Goal: Task Accomplishment & Management: Manage account settings

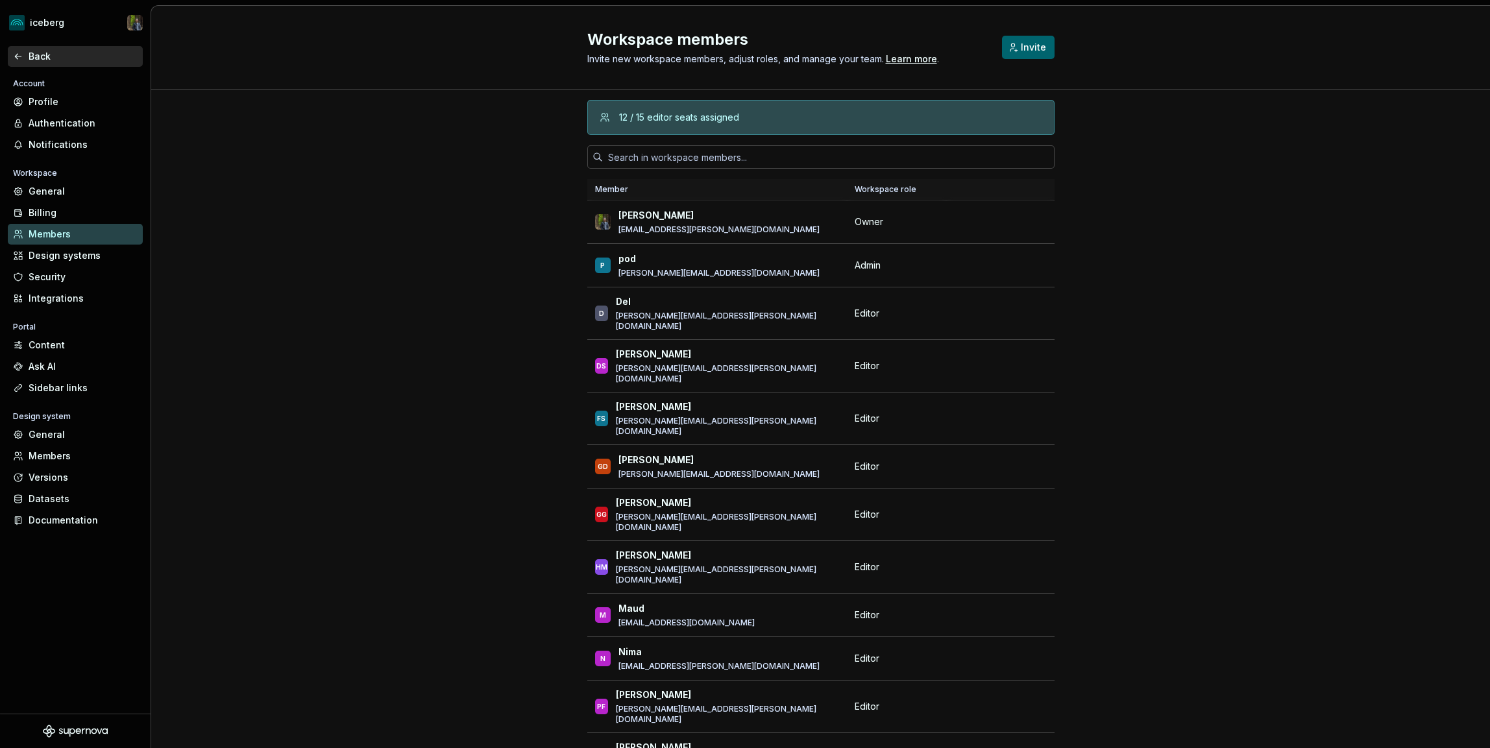
click at [56, 56] on div "Back" at bounding box center [83, 56] width 109 height 13
click at [65, 343] on div "Content" at bounding box center [83, 345] width 109 height 13
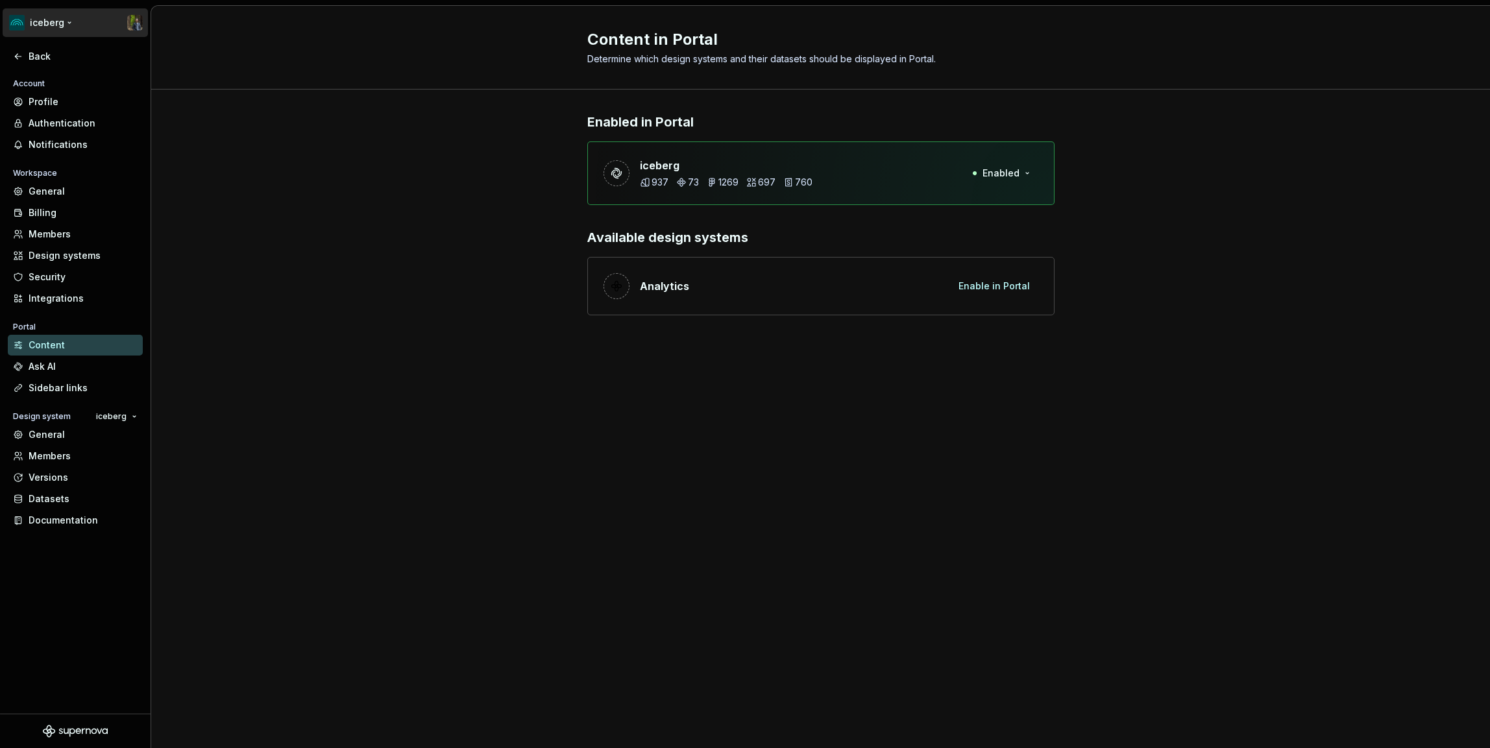
click at [47, 21] on html "iceberg Back Account Profile Authentication Notifications Workspace General Bil…" at bounding box center [745, 374] width 1490 height 748
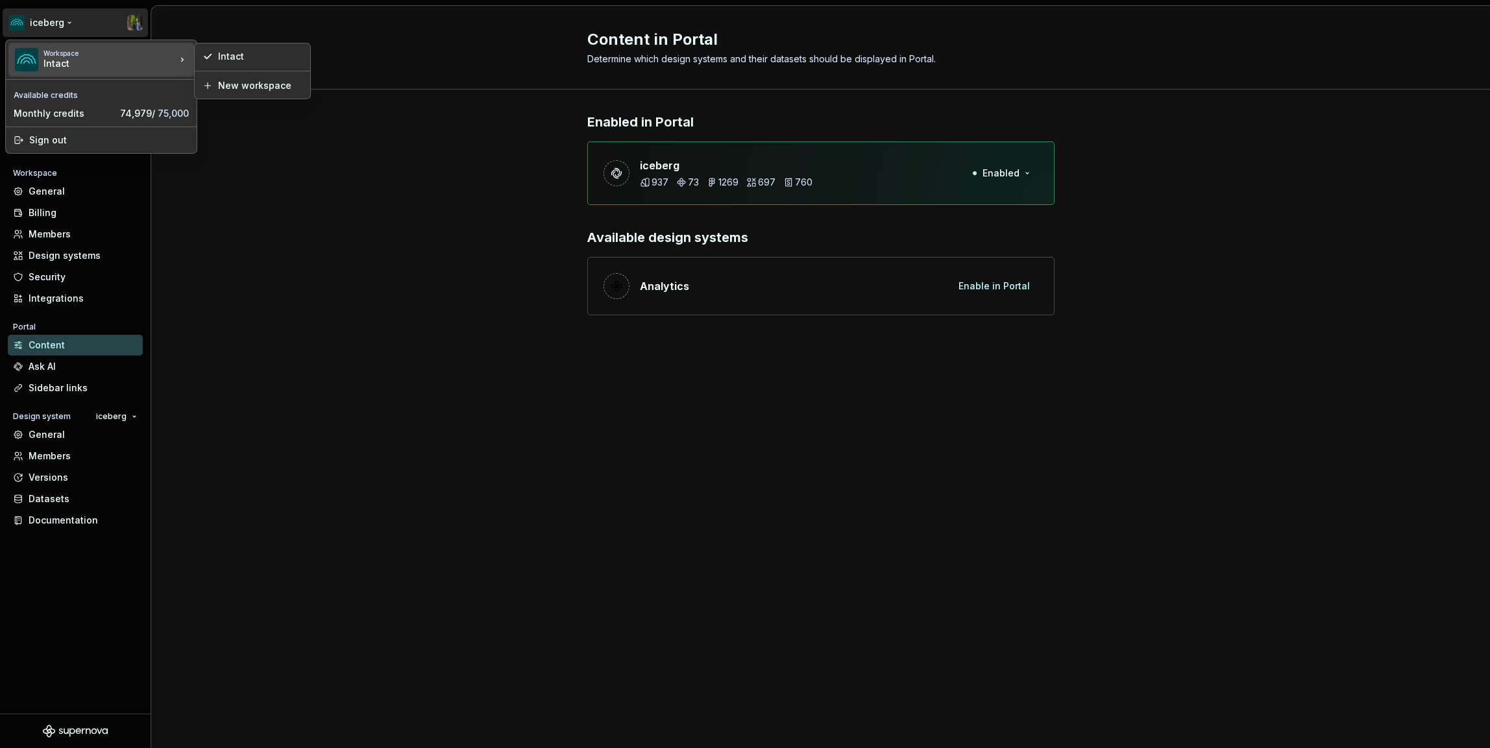
click at [274, 189] on html "iceberg Back Account Profile Authentication Notifications Workspace General Bil…" at bounding box center [745, 374] width 1490 height 748
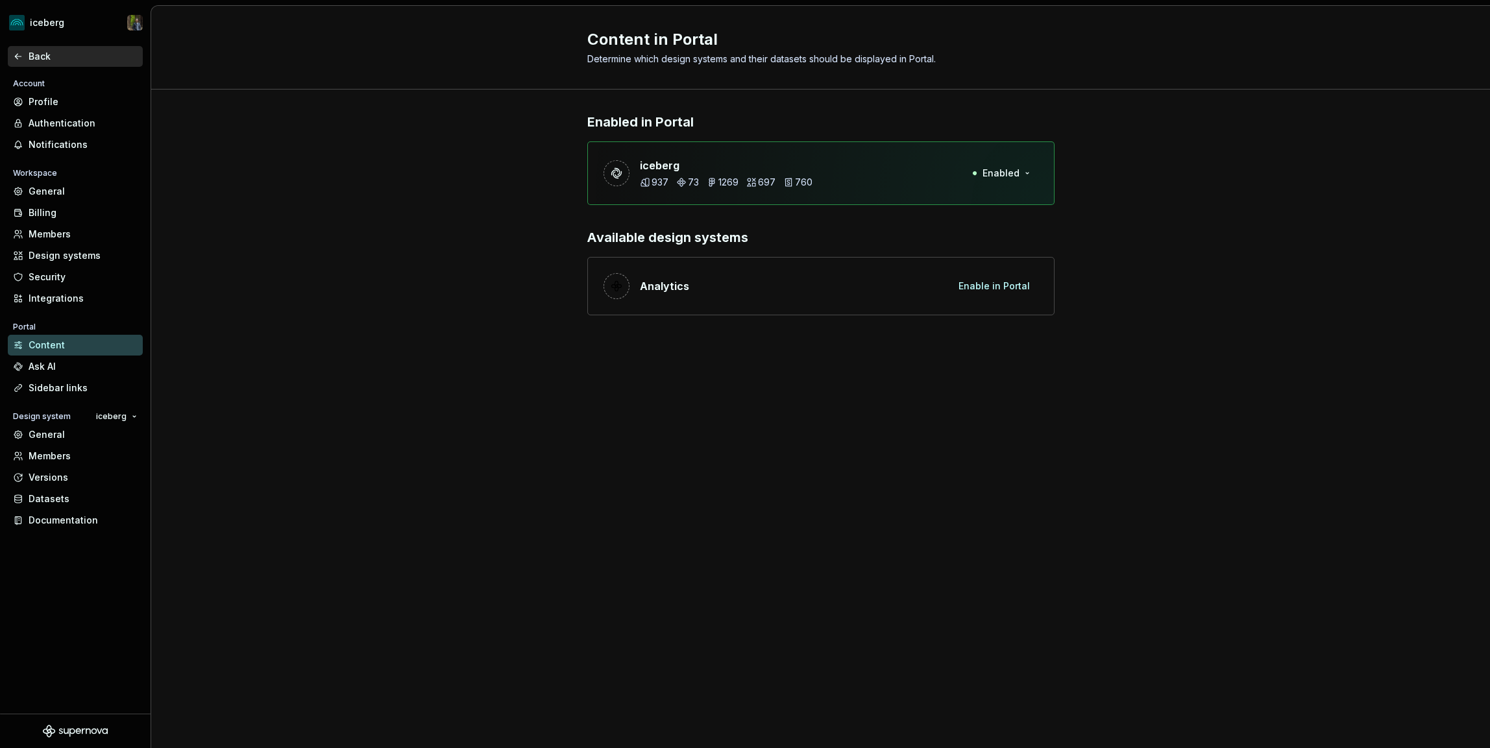
click at [48, 57] on div "Back" at bounding box center [83, 56] width 109 height 13
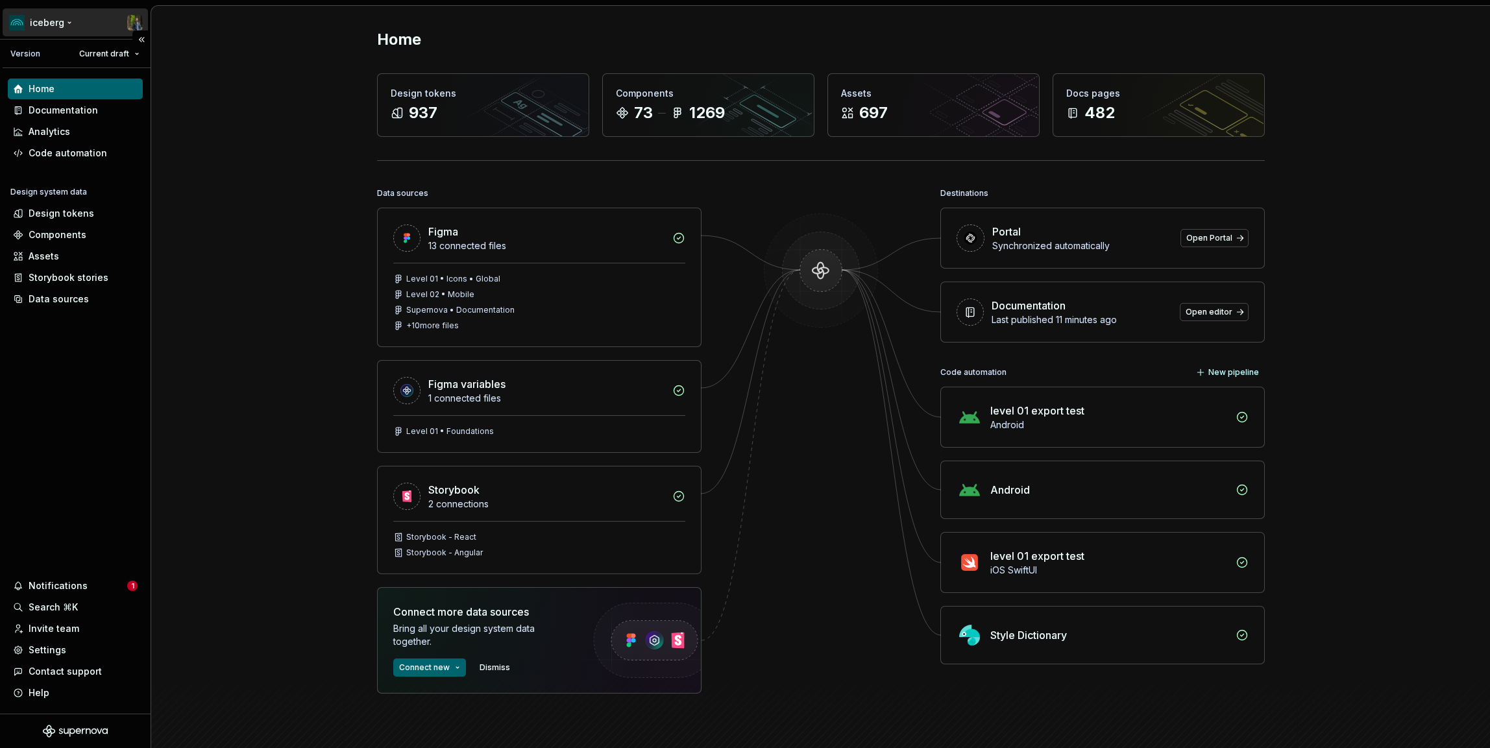
click at [78, 24] on html "iceberg Version Current draft Home Documentation Analytics Code automation Desi…" at bounding box center [745, 374] width 1490 height 748
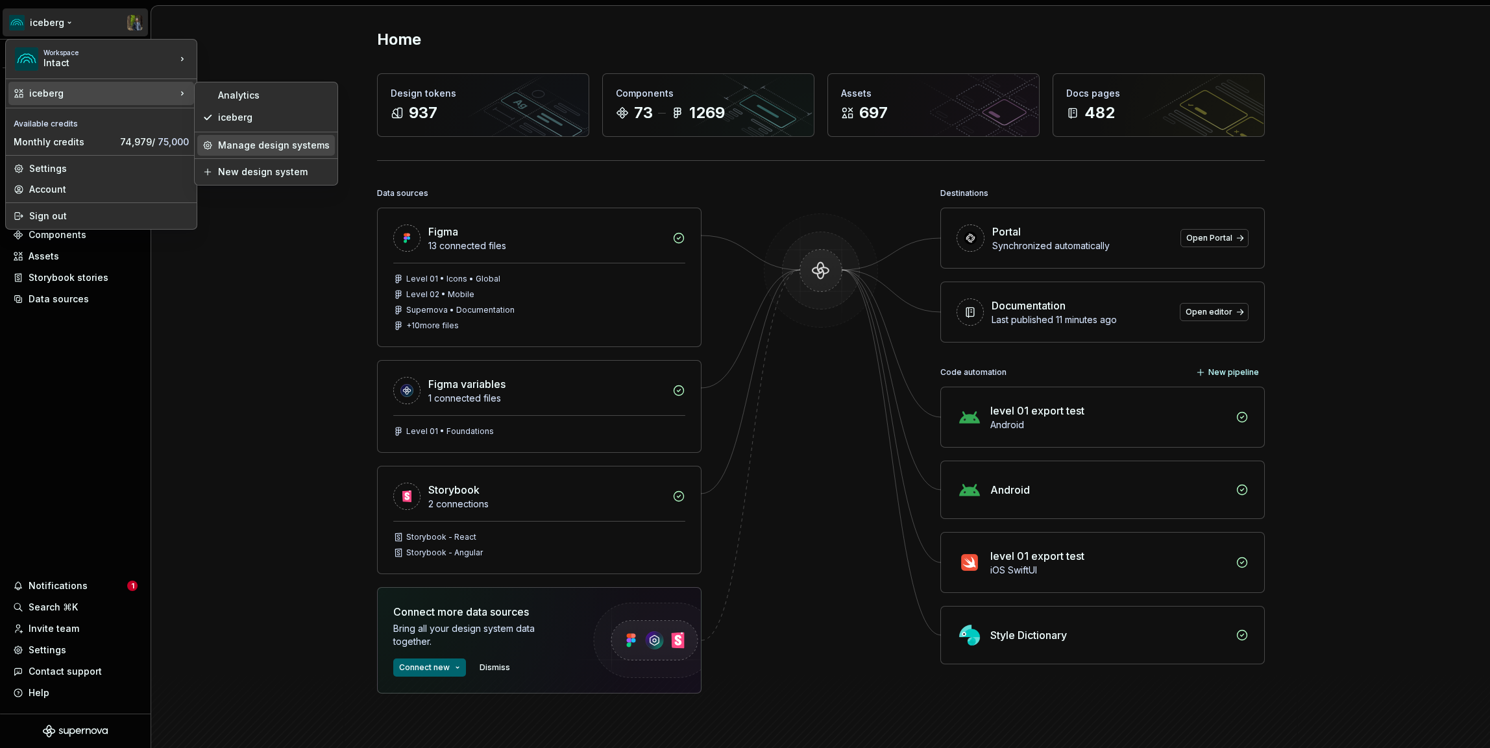
click at [267, 143] on div "Manage design systems" at bounding box center [274, 145] width 112 height 13
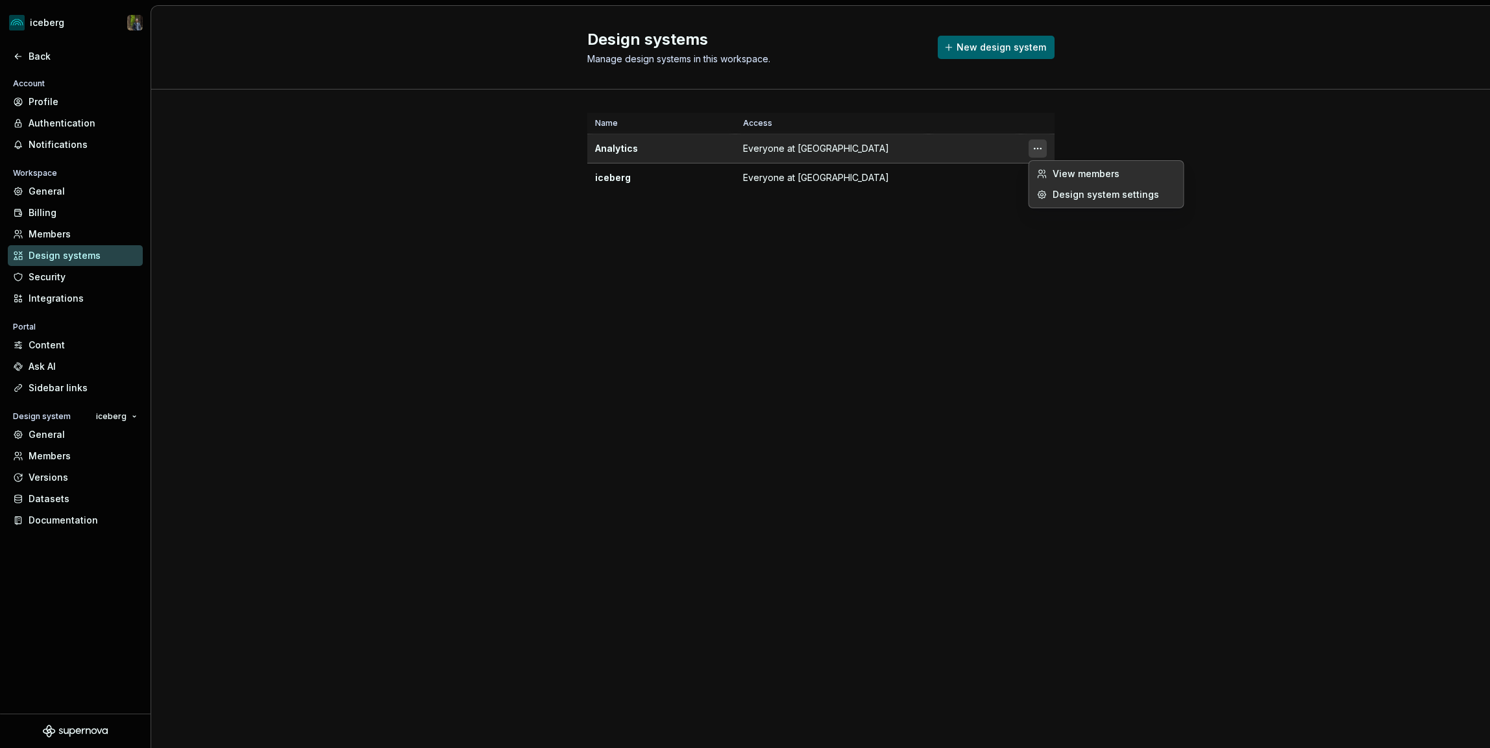
click at [1043, 149] on html "iceberg Back Account Profile Authentication Notifications Workspace General Bil…" at bounding box center [745, 374] width 1490 height 748
click at [266, 230] on html "iceberg Back Account Profile Authentication Notifications Workspace General Bil…" at bounding box center [745, 374] width 1490 height 748
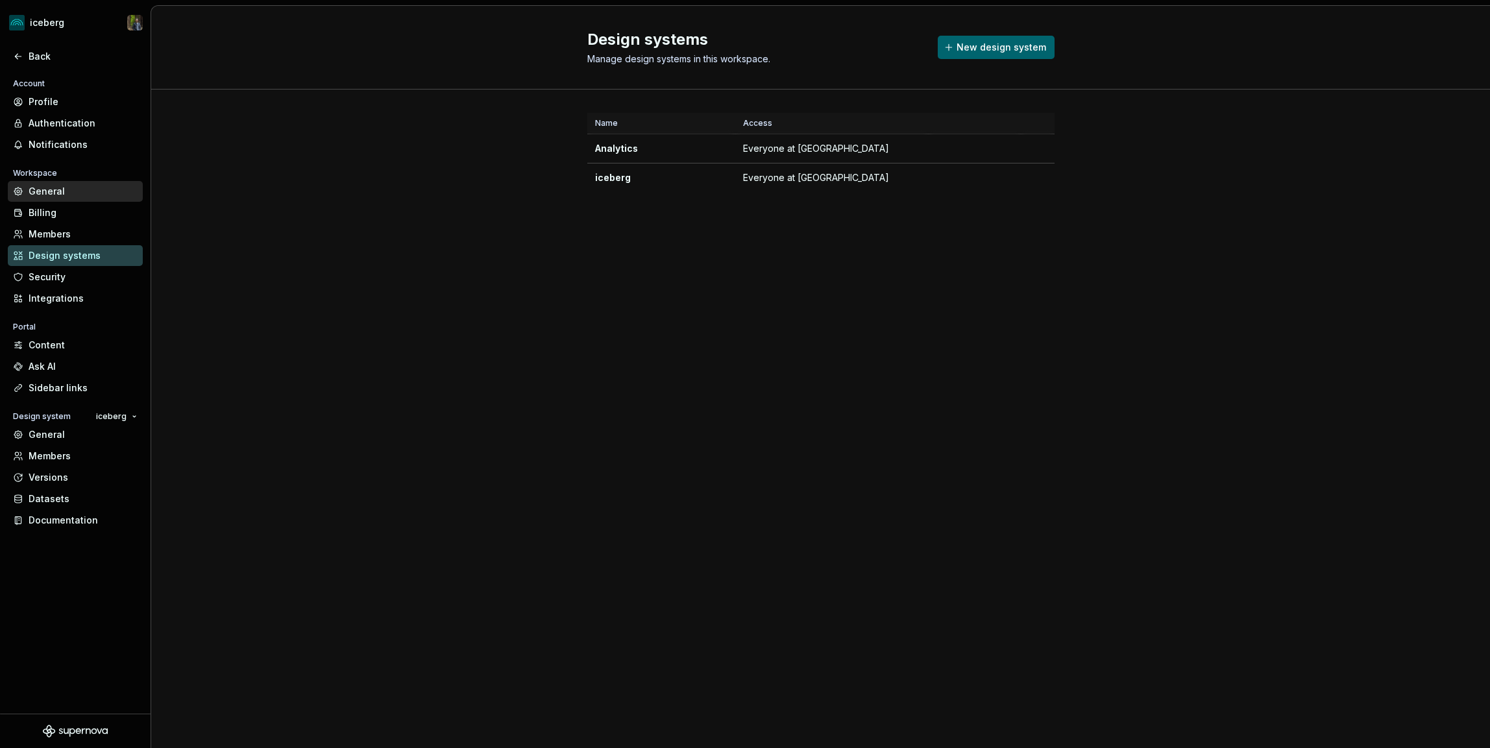
click at [67, 195] on div "General" at bounding box center [83, 191] width 109 height 13
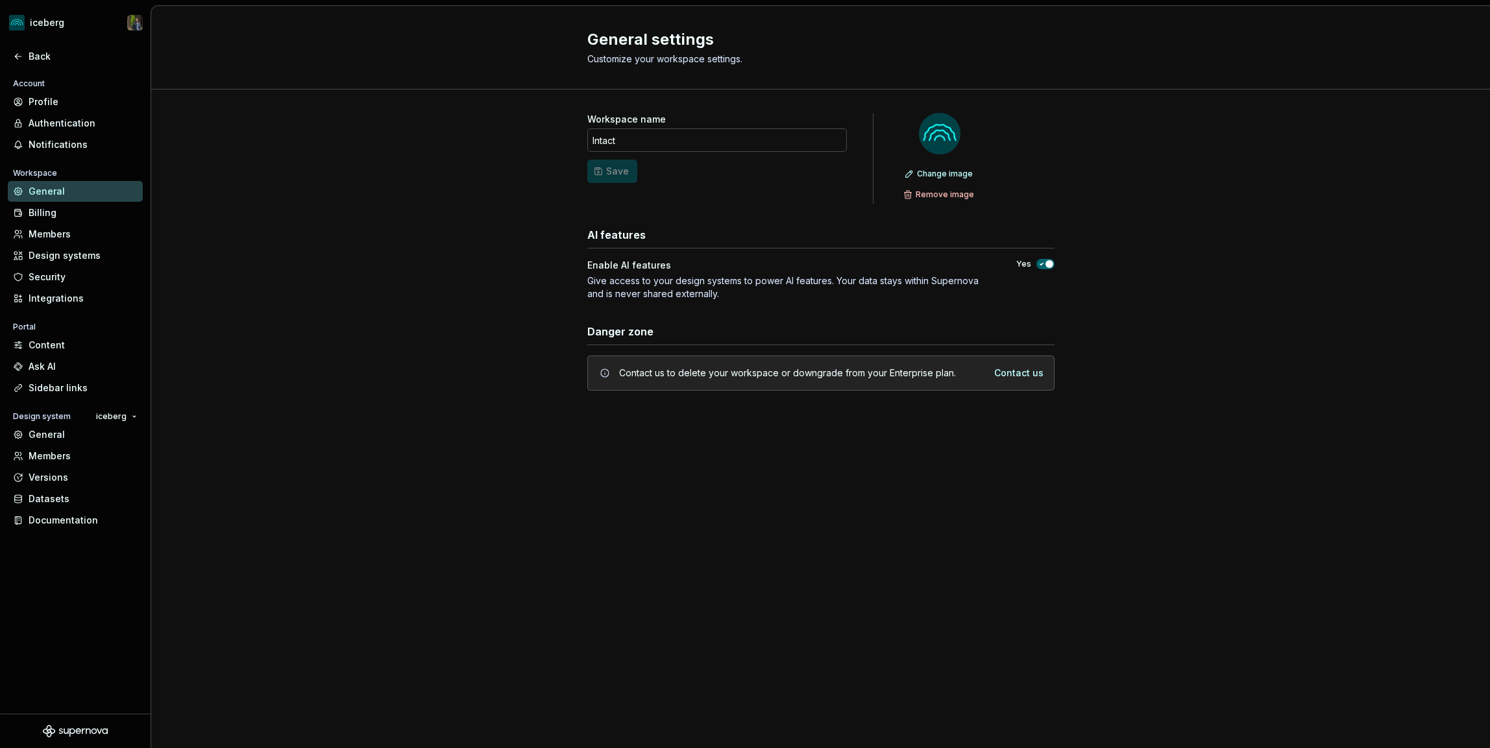
click at [177, 311] on div "Workspace name Intact Save Change image Remove image AI features Enable AI feat…" at bounding box center [820, 265] width 1338 height 350
click at [70, 526] on div "Documentation" at bounding box center [83, 520] width 109 height 13
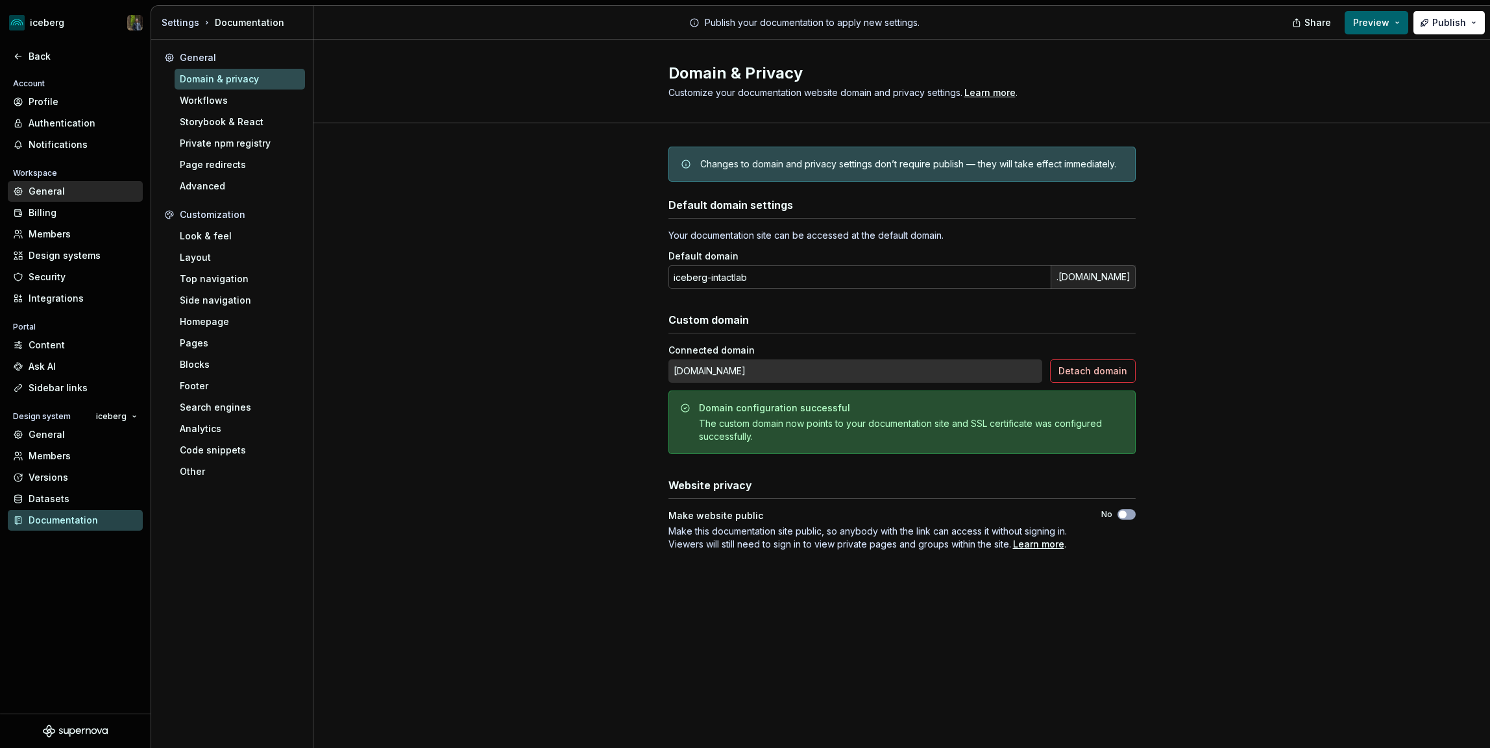
click at [49, 191] on div "General" at bounding box center [83, 191] width 109 height 13
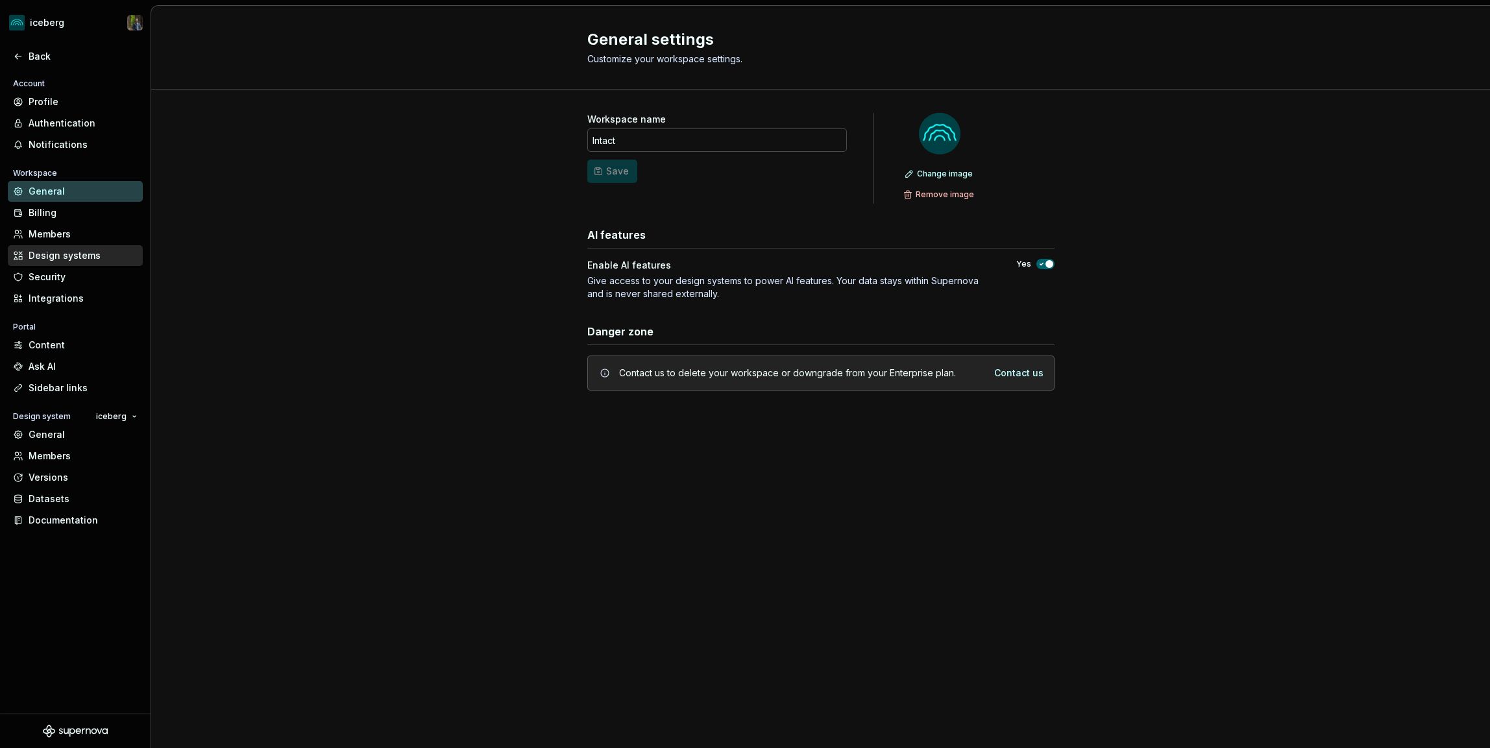
click at [51, 254] on div "Design systems" at bounding box center [83, 255] width 109 height 13
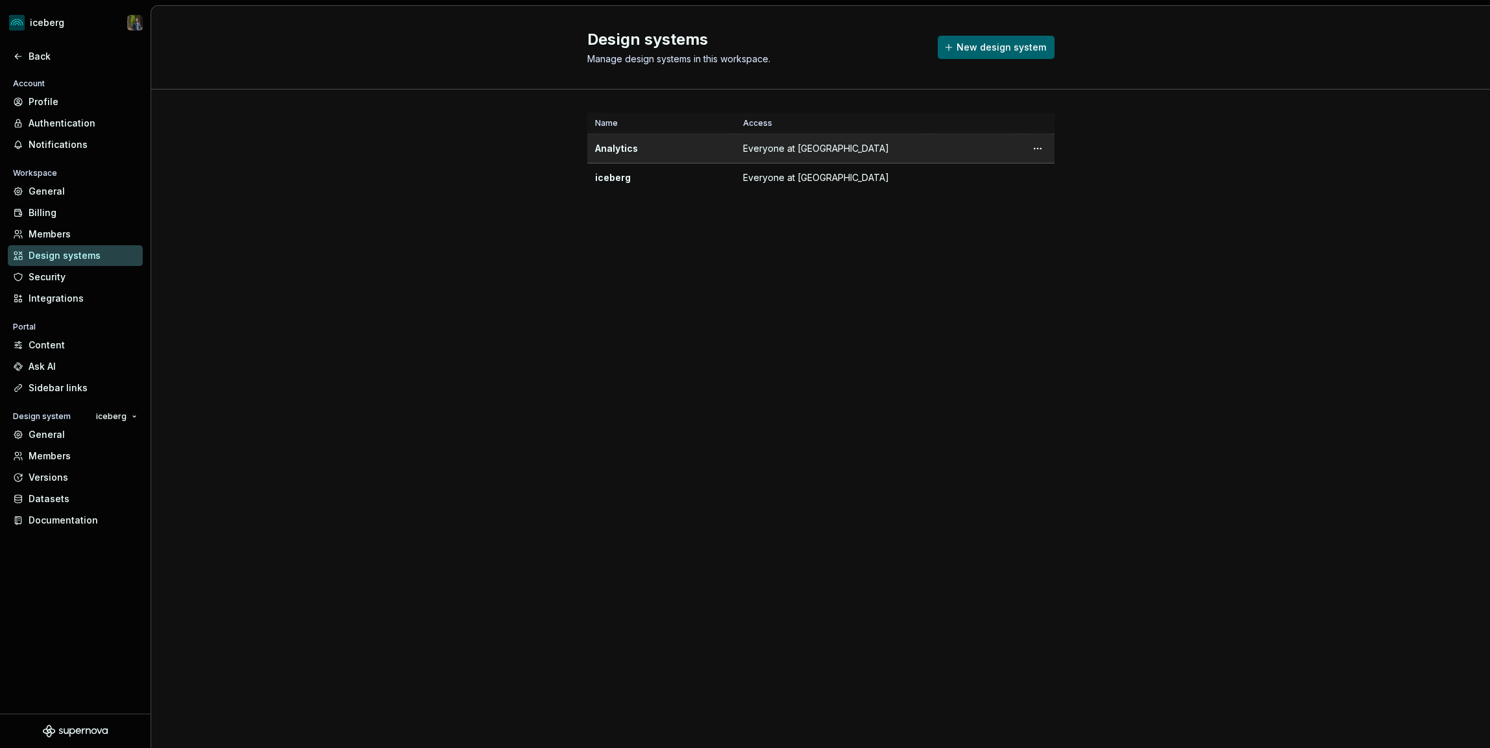
click at [824, 145] on td "Everyone at [GEOGRAPHIC_DATA]" at bounding box center [831, 148] width 193 height 29
click at [1040, 145] on html "iceberg Back Account Profile Authentication Notifications Workspace General Bil…" at bounding box center [745, 374] width 1490 height 748
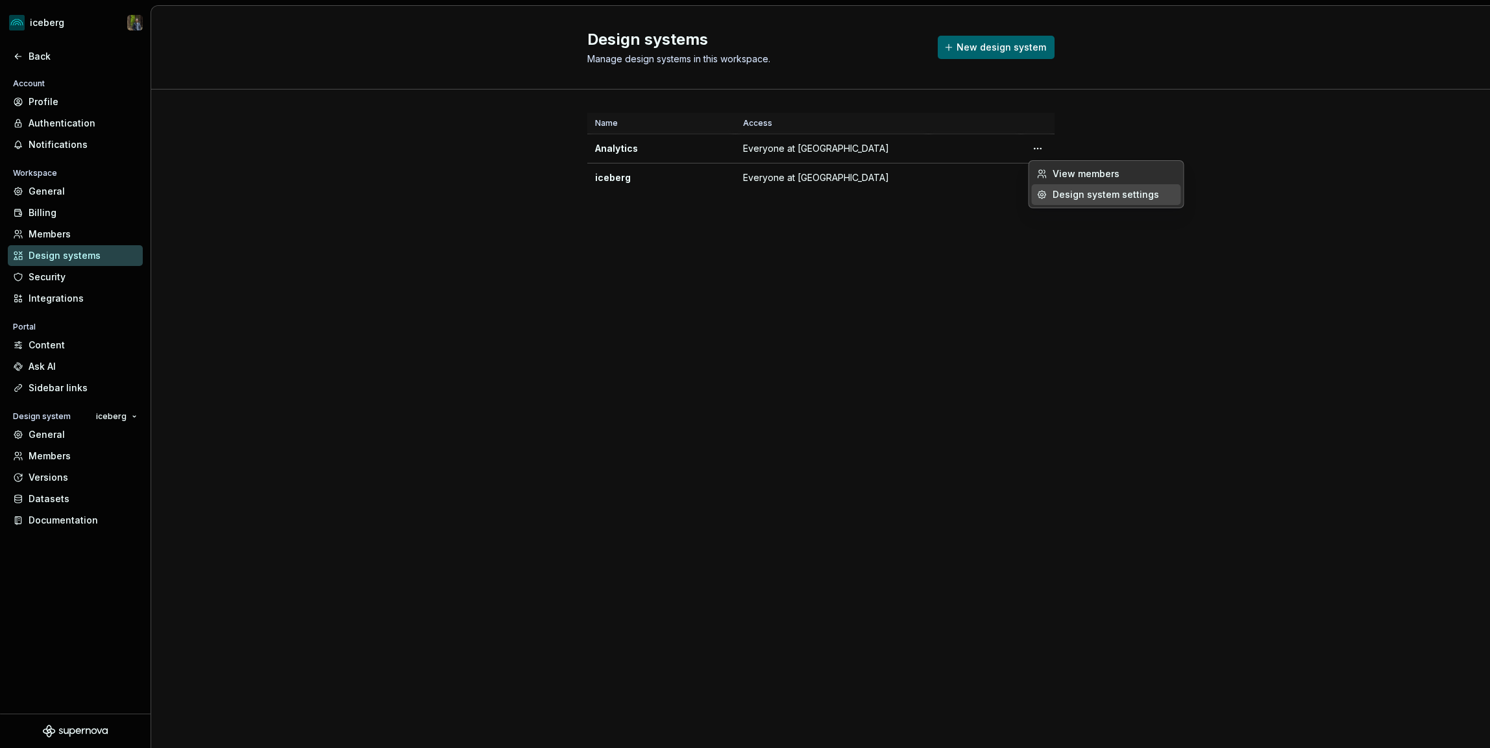
click at [1061, 194] on div "Design system settings" at bounding box center [1113, 194] width 123 height 13
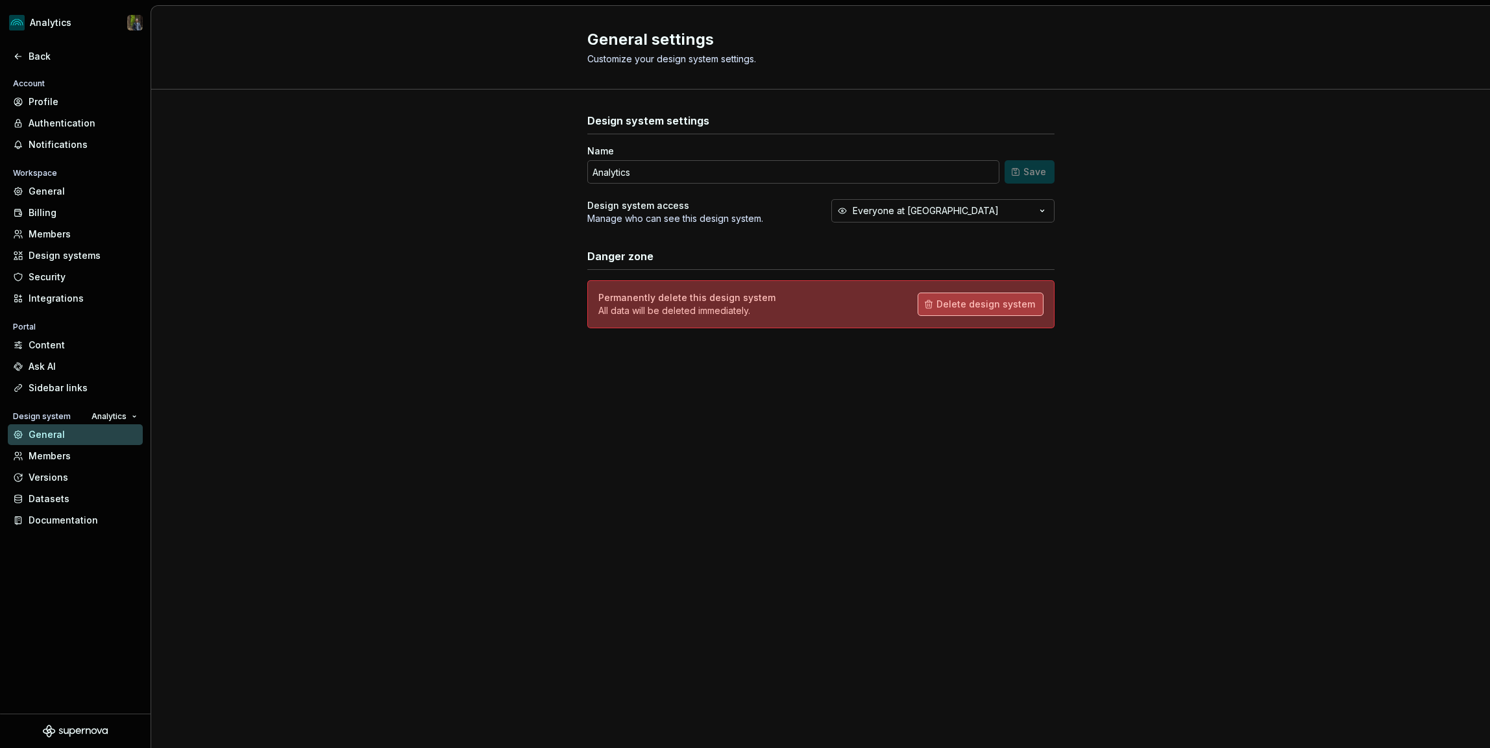
click at [996, 301] on span "Delete design system" at bounding box center [985, 304] width 99 height 13
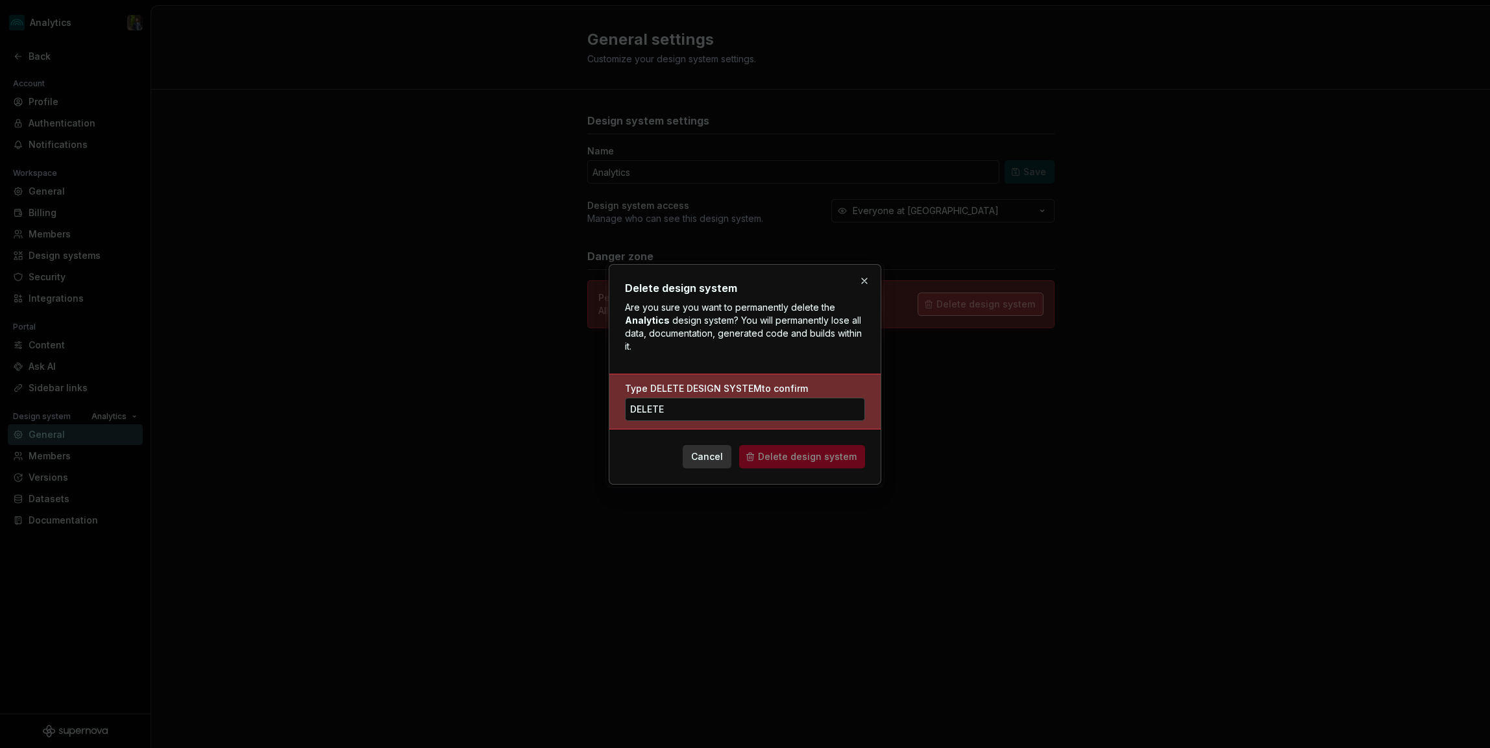
type input "DELETE DESIGN SYSTEM"
click at [801, 453] on span "Delete design system" at bounding box center [807, 456] width 99 height 13
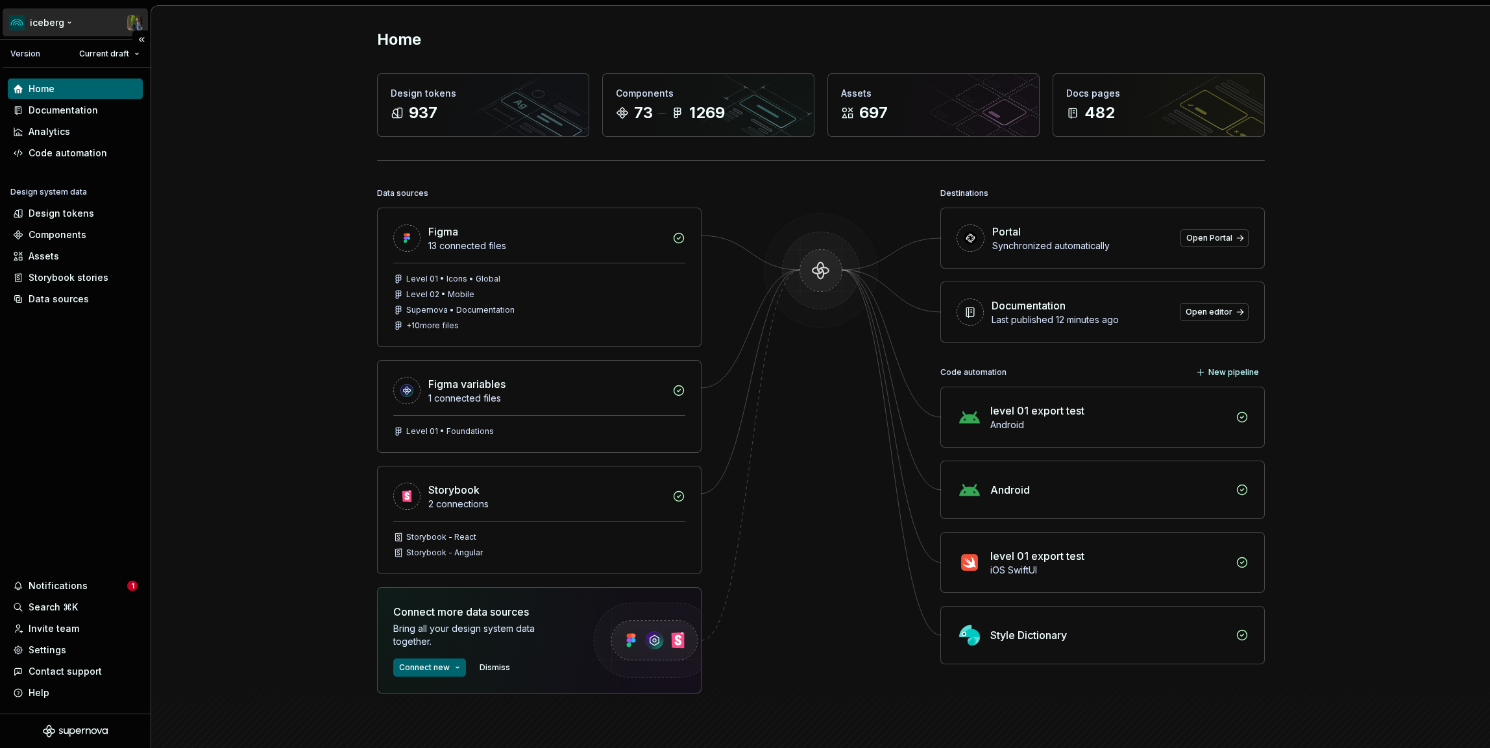
click at [63, 22] on html "iceberg Version Current draft Home Documentation Analytics Code automation Desi…" at bounding box center [745, 374] width 1490 height 748
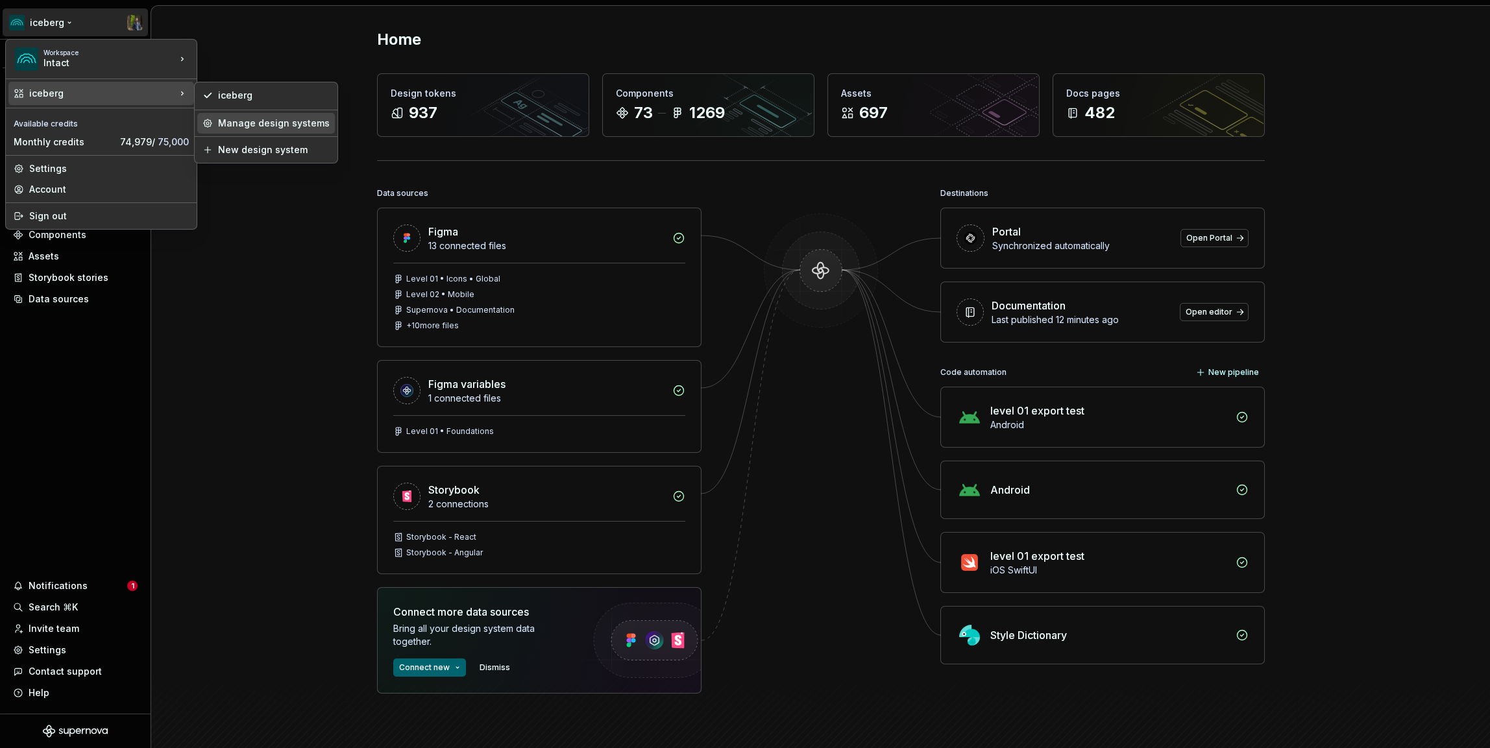
click at [252, 119] on div "Manage design systems" at bounding box center [274, 123] width 112 height 13
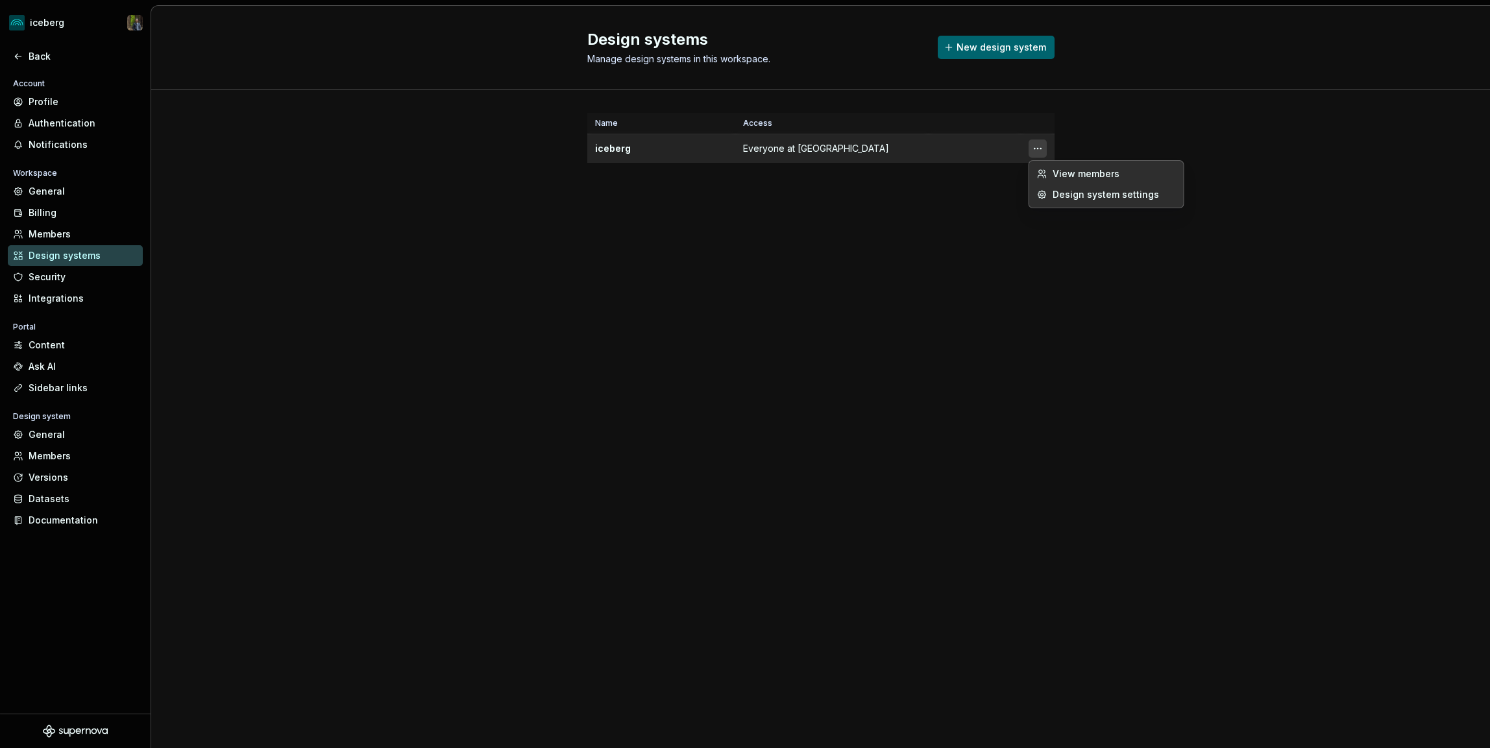
click at [1038, 148] on html "iceberg Back Account Profile Authentication Notifications Workspace General Bil…" at bounding box center [745, 374] width 1490 height 748
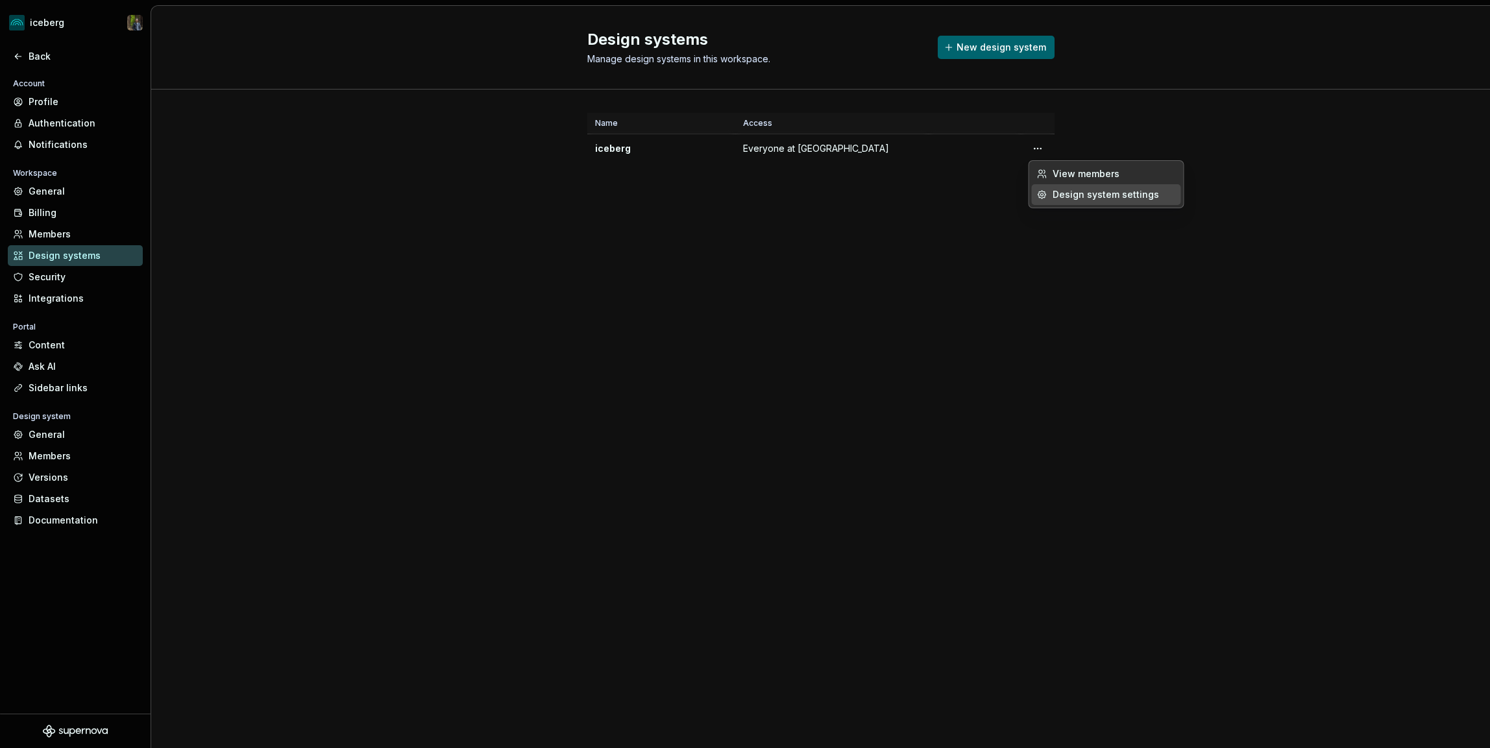
click at [1062, 189] on div "Design system settings" at bounding box center [1113, 194] width 123 height 13
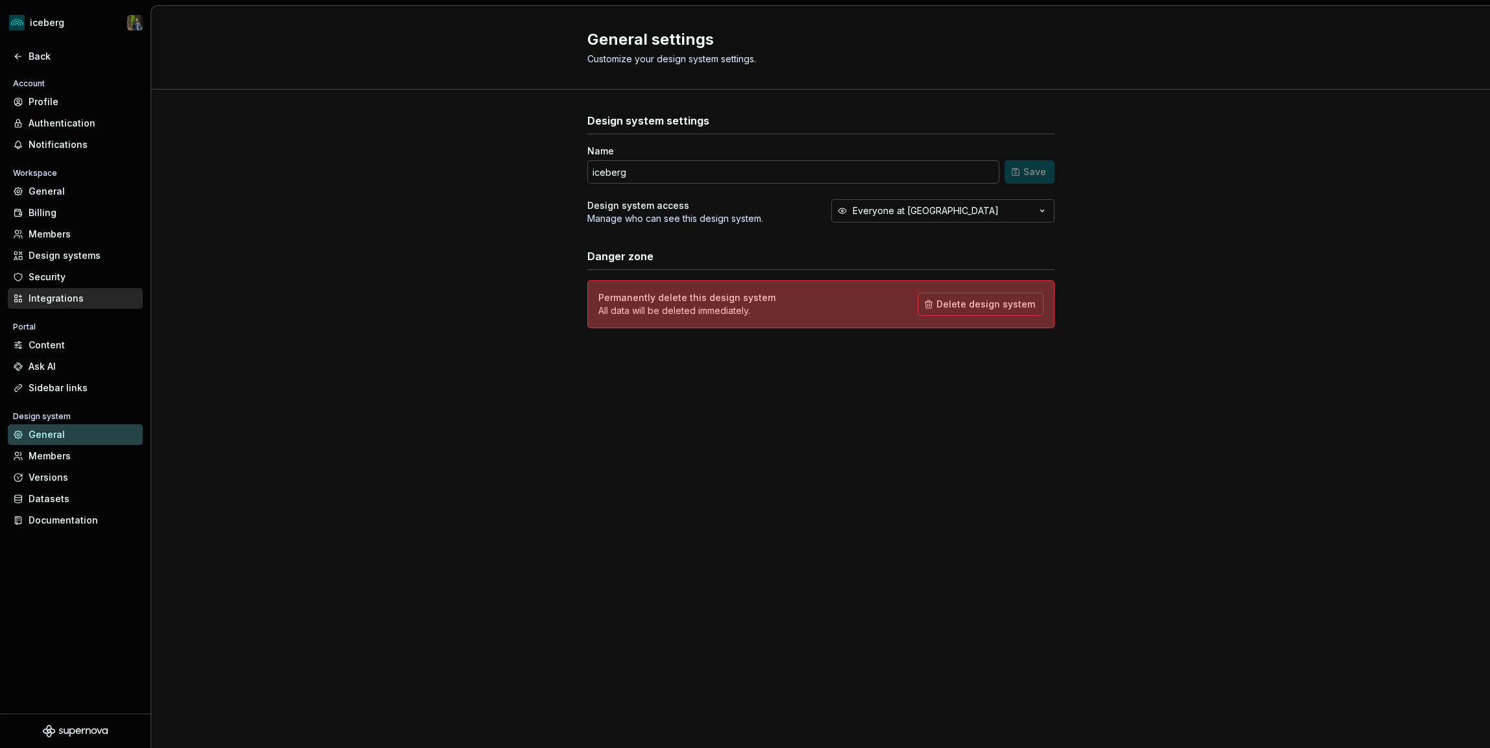
click at [88, 292] on div "Integrations" at bounding box center [83, 298] width 109 height 13
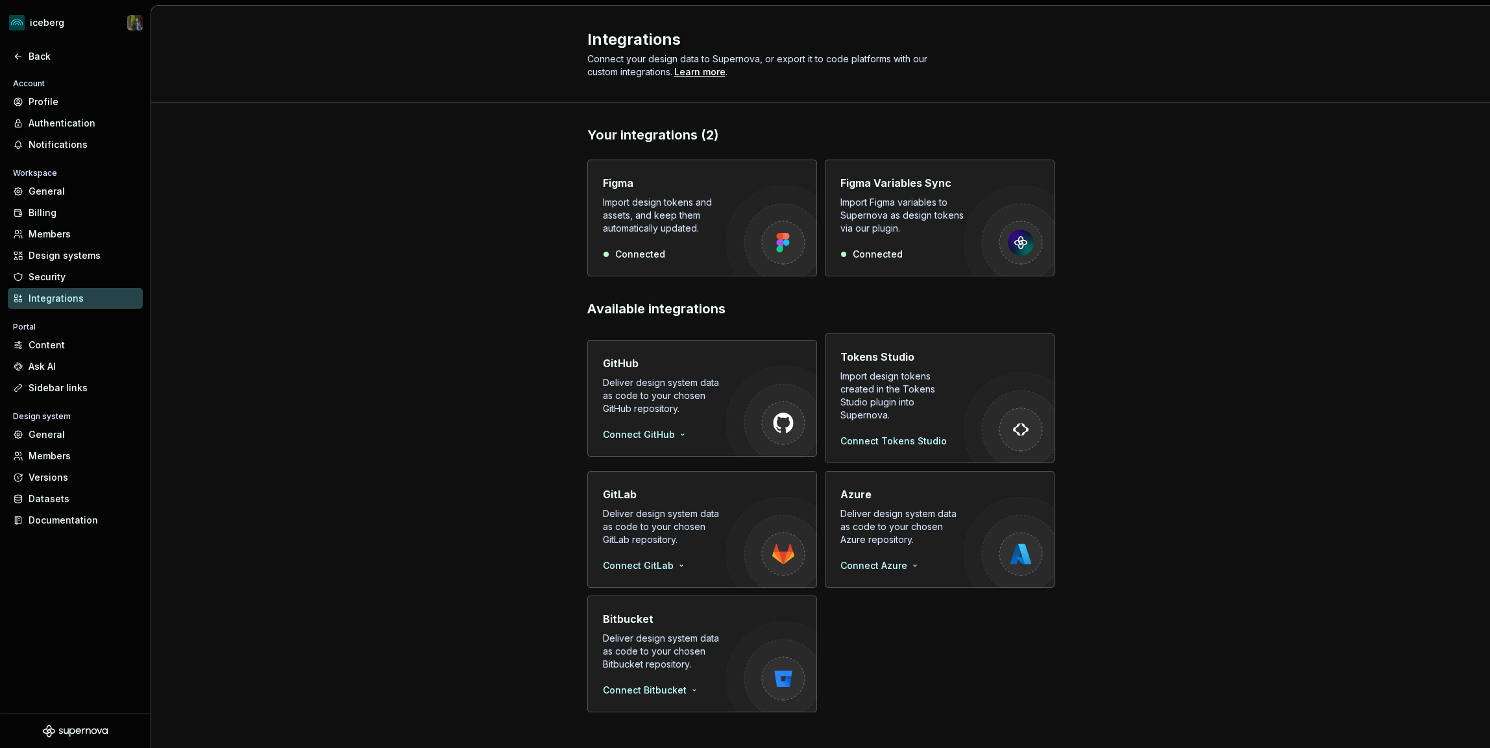
scroll to position [1, 0]
click at [663, 423] on html "iceberg Back Account Profile Authentication Notifications Workspace General Bil…" at bounding box center [745, 374] width 1490 height 748
click at [663, 449] on div "Sign in with OAuth" at bounding box center [677, 450] width 132 height 13
click at [32, 52] on div "Back" at bounding box center [83, 56] width 109 height 13
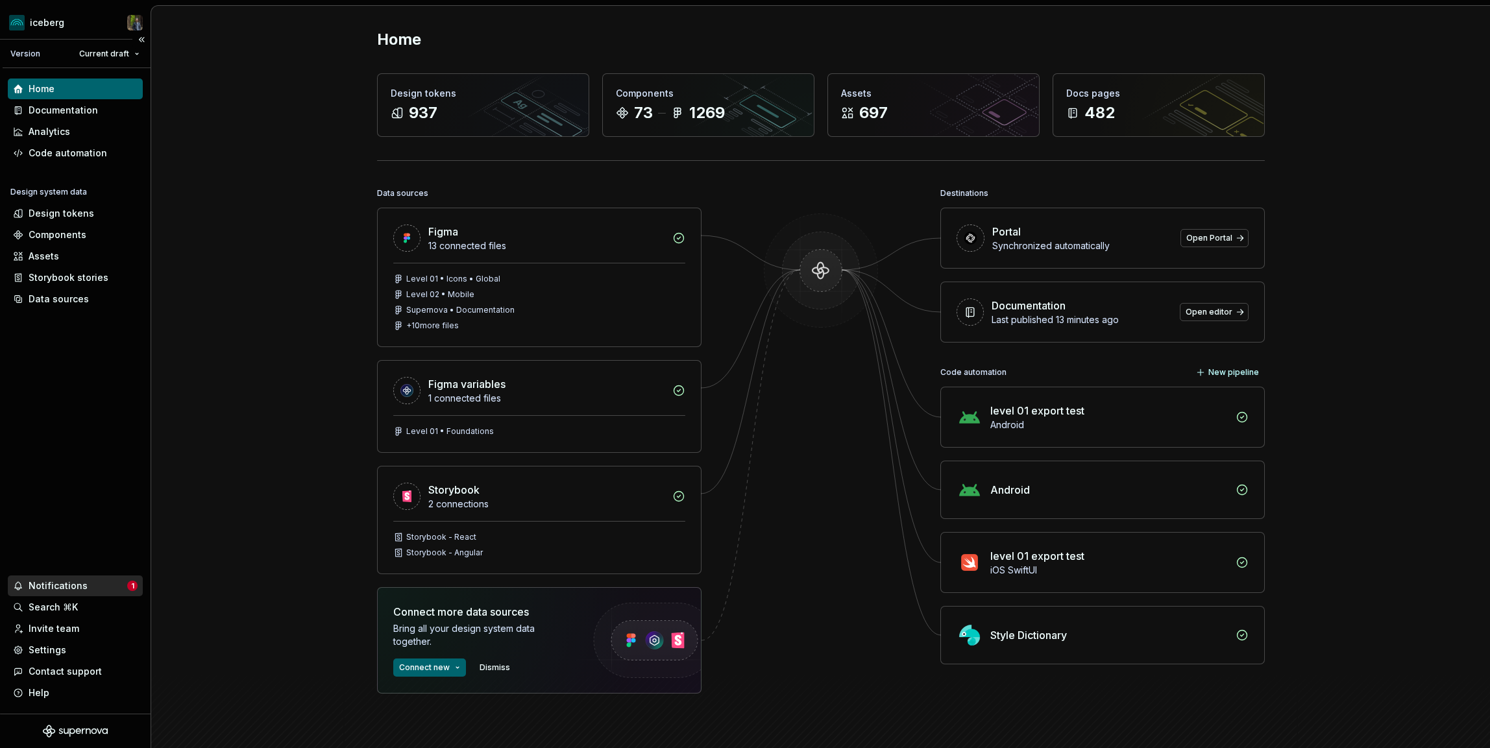
click at [68, 584] on div "Notifications" at bounding box center [58, 585] width 59 height 13
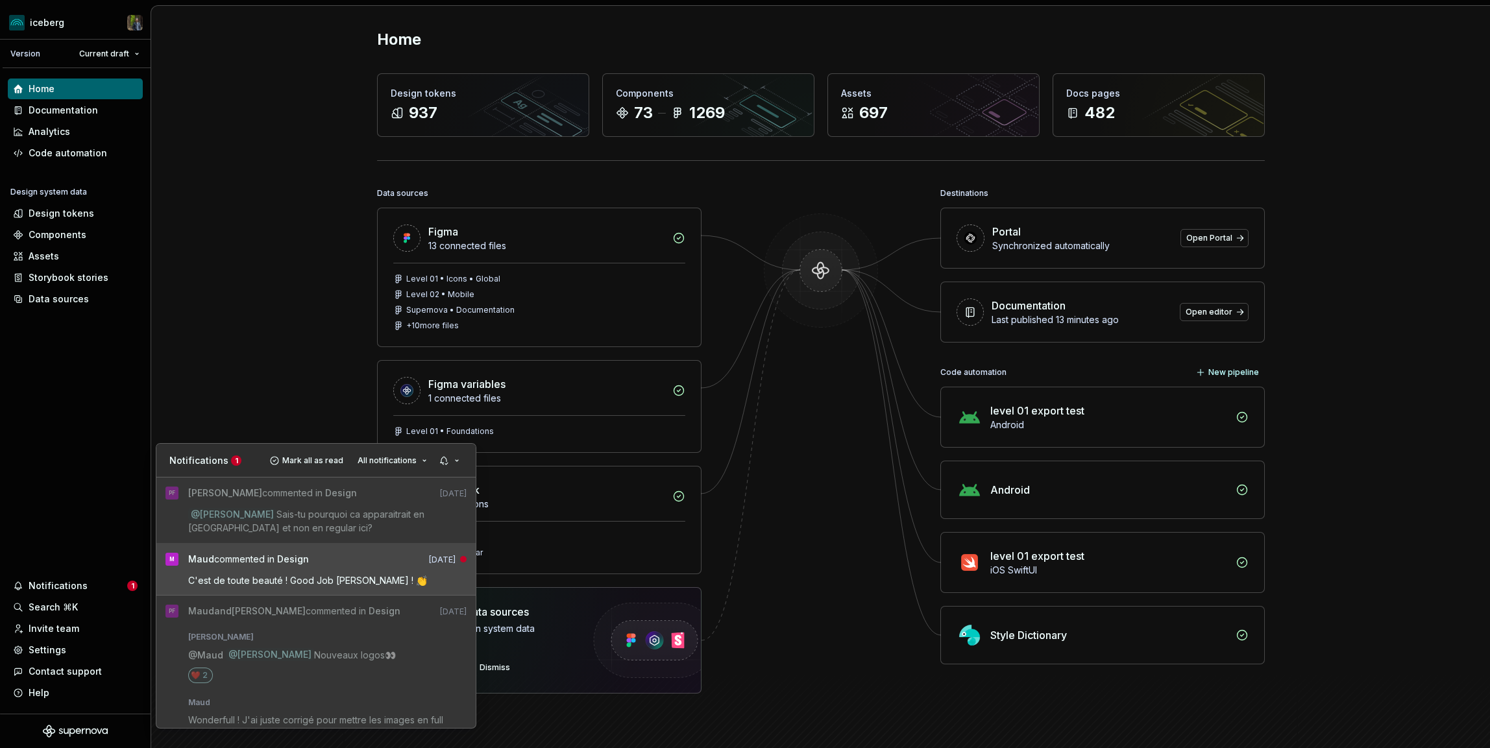
click at [210, 578] on span "C'est de toute beauté ! Good Job [PERSON_NAME] ! 👏" at bounding box center [307, 580] width 239 height 11
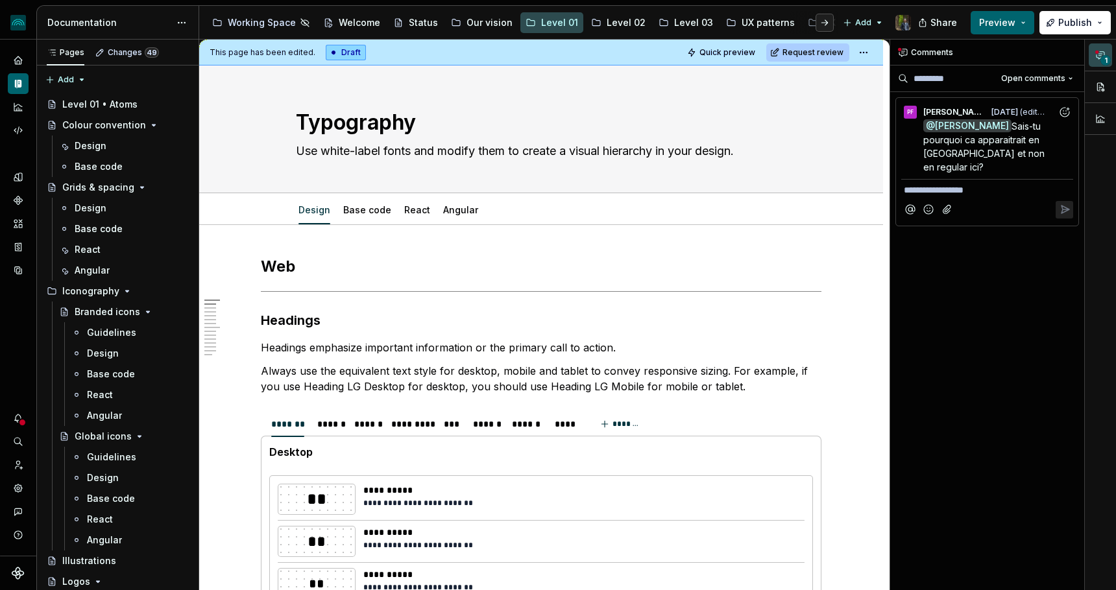
type textarea "*"
